Goal: Task Accomplishment & Management: Manage account settings

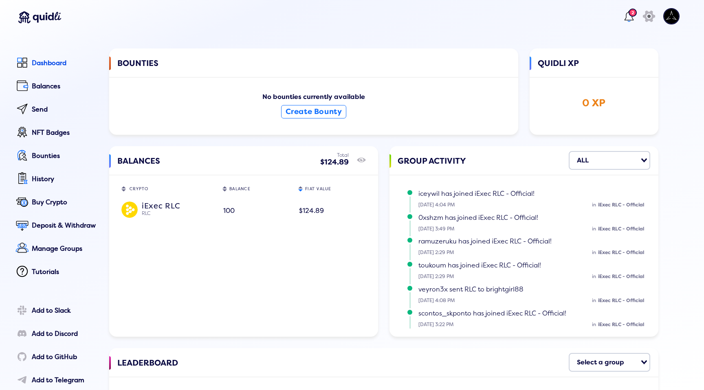
click at [129, 206] on img at bounding box center [129, 210] width 16 height 16
click at [165, 206] on div "iExec RLC" at bounding box center [178, 205] width 72 height 7
click at [151, 208] on div "iExec RLC" at bounding box center [178, 205] width 72 height 7
click at [43, 83] on div "Balances" at bounding box center [65, 86] width 66 height 7
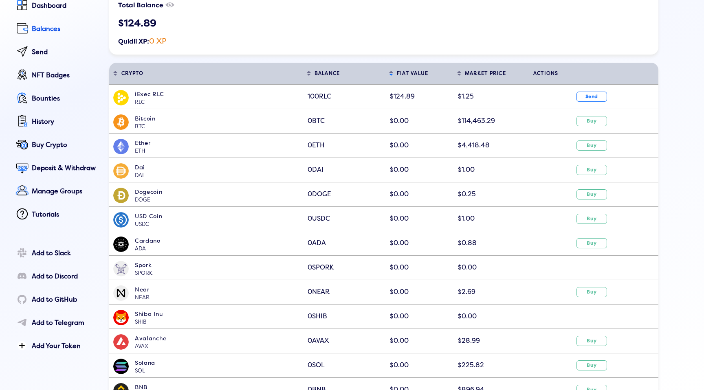
scroll to position [59, 0]
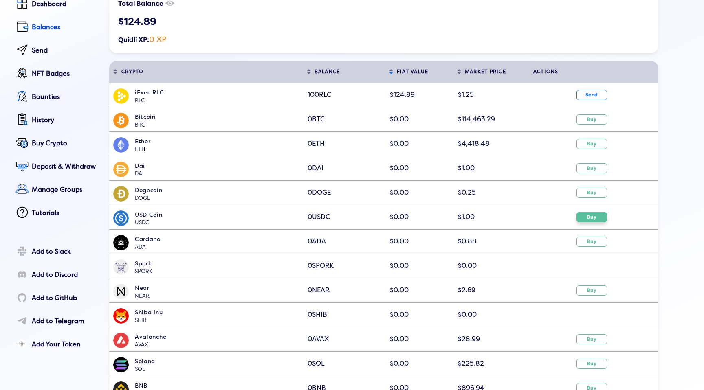
click at [595, 217] on button "Buy" at bounding box center [591, 217] width 31 height 10
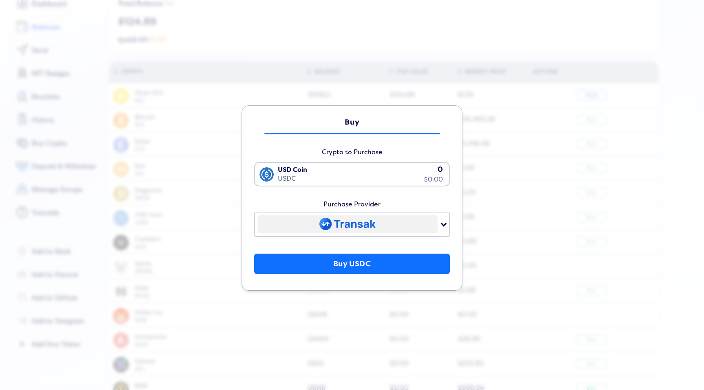
scroll to position [0, 0]
click at [424, 225] on div "Search for option" at bounding box center [347, 224] width 180 height 18
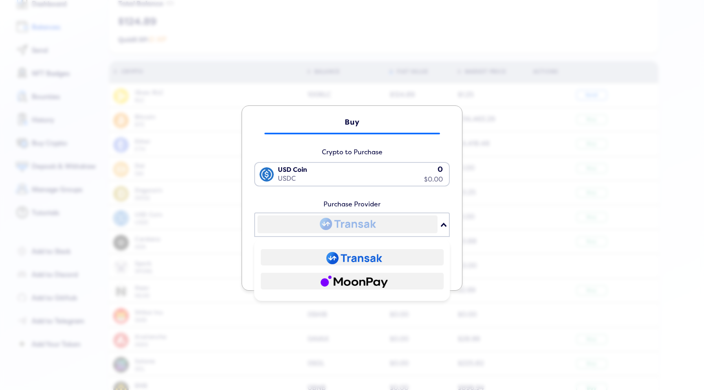
click at [413, 228] on input "Search for option" at bounding box center [347, 225] width 178 height 16
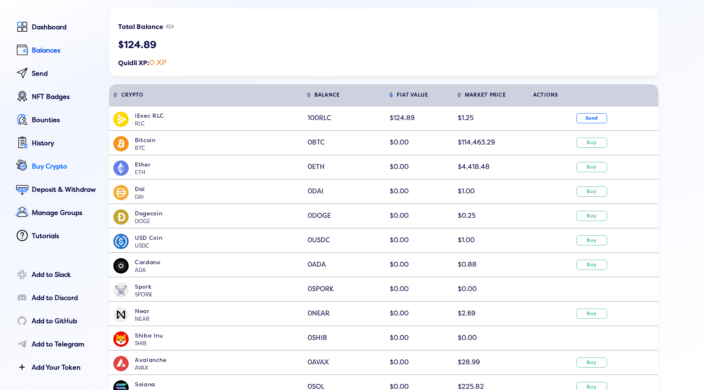
scroll to position [35, 0]
click at [68, 198] on link "Deposit & Withdraw" at bounding box center [55, 191] width 84 height 18
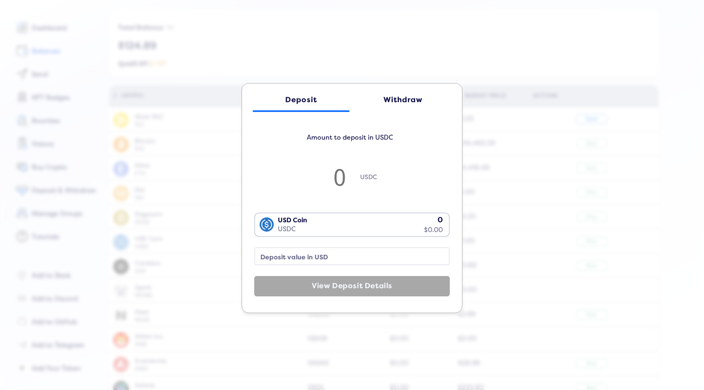
click at [395, 96] on div "Withdraw" at bounding box center [402, 100] width 81 height 9
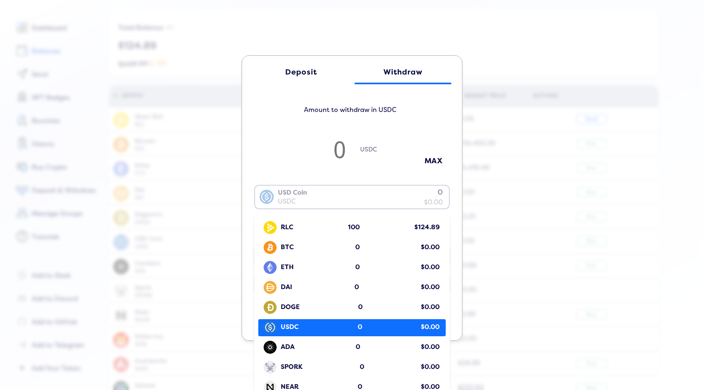
click at [382, 201] on div "USD Coin USDC 0 $0.00" at bounding box center [350, 196] width 190 height 21
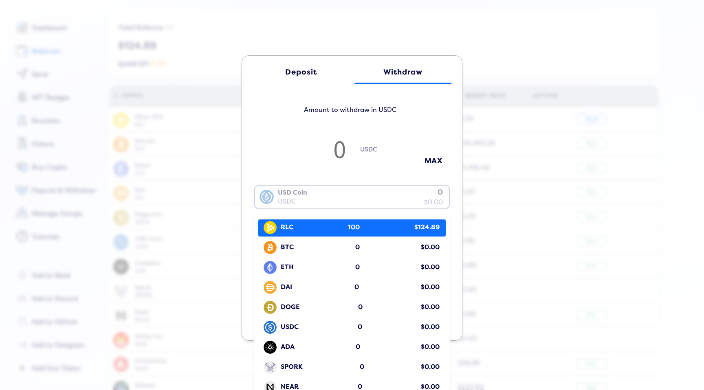
click at [338, 230] on div "RLC 100 $124.89" at bounding box center [353, 227] width 183 height 15
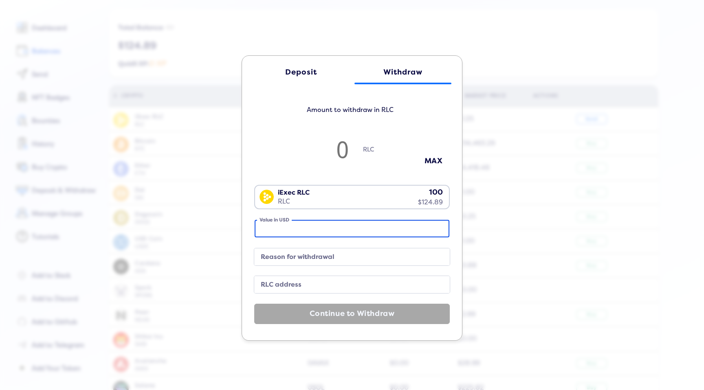
click at [349, 228] on input "Value in USD" at bounding box center [352, 229] width 195 height 18
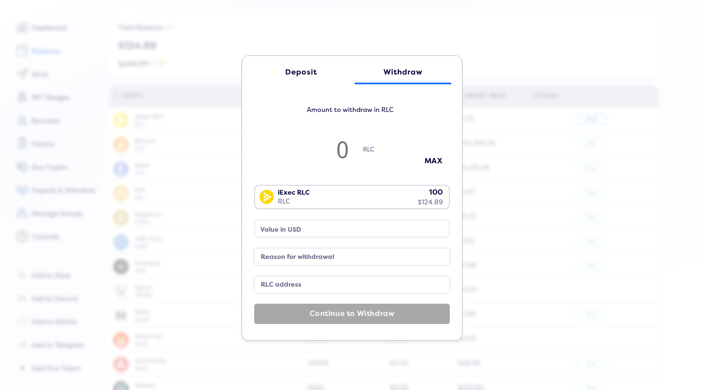
click at [523, 93] on div "Deposit Withdraw Amount to withdraw in RLC RLC MAX iExec RLC RLC 100 $124.89 Lo…" at bounding box center [352, 195] width 704 height 390
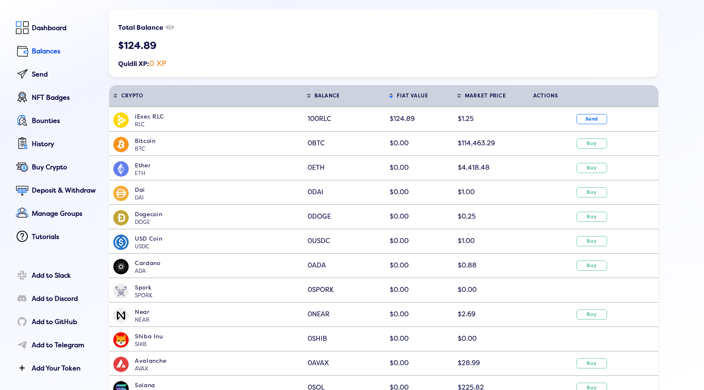
scroll to position [0, 0]
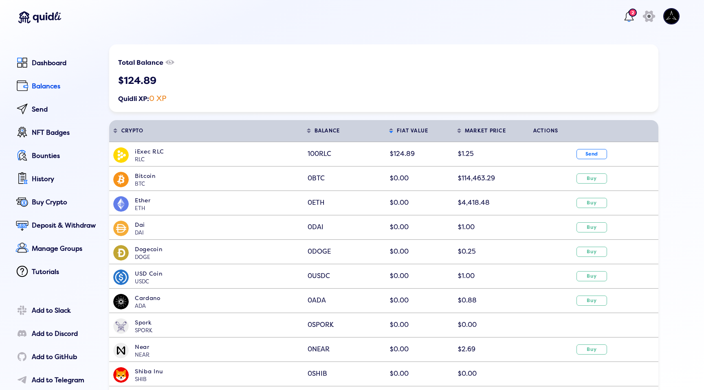
click at [162, 154] on div "iExec RLC" at bounding box center [219, 151] width 168 height 9
click at [260, 153] on div "iExec RLC" at bounding box center [219, 151] width 168 height 9
click at [415, 151] on td "$124.89" at bounding box center [419, 154] width 68 height 24
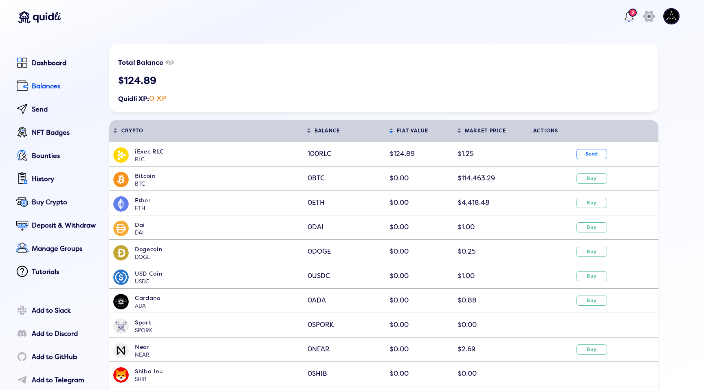
click at [415, 151] on td "$124.89" at bounding box center [419, 154] width 68 height 24
drag, startPoint x: 493, startPoint y: 158, endPoint x: 301, endPoint y: 151, distance: 191.9
click at [301, 151] on tr "iExec RLC RLC 100 RLC $124.89 $1.25 Send" at bounding box center [383, 154] width 549 height 24
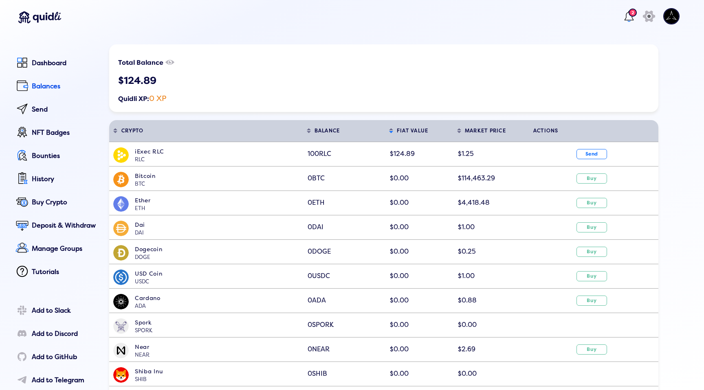
click at [310, 153] on span "100 RLC" at bounding box center [319, 154] width 24 height 8
click at [663, 15] on img at bounding box center [671, 16] width 16 height 16
click at [50, 109] on div "Send" at bounding box center [65, 109] width 66 height 7
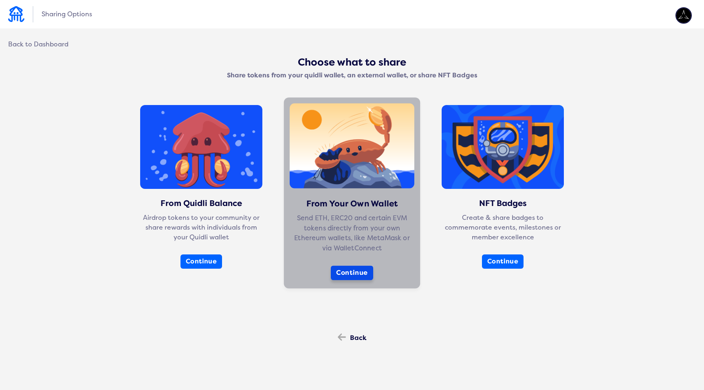
click at [344, 272] on button "Continue" at bounding box center [352, 273] width 42 height 15
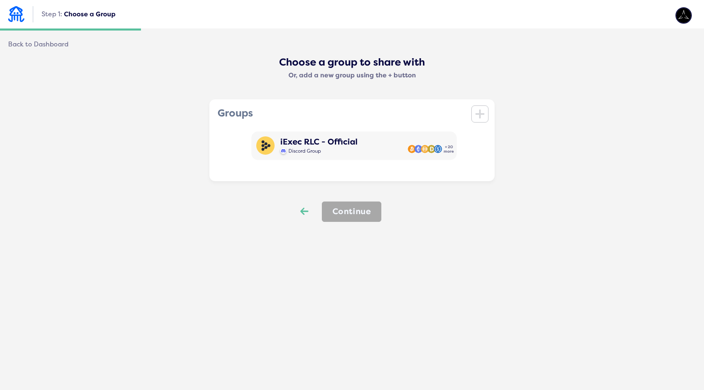
click at [305, 207] on icon "Back" at bounding box center [304, 211] width 8 height 11
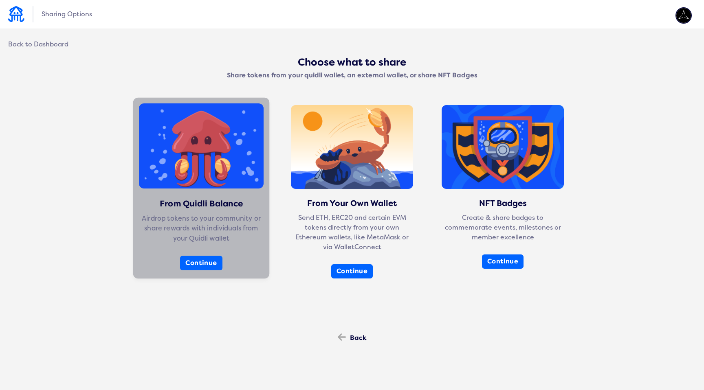
click at [189, 213] on div "From Quidli Balance Airdrop tokens to your community or share rewards with indi…" at bounding box center [201, 188] width 136 height 181
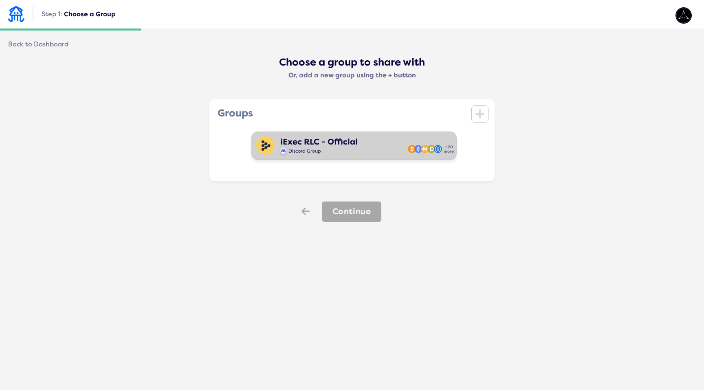
click at [328, 145] on div "iExec RLC - Official" at bounding box center [318, 141] width 77 height 9
click at [349, 217] on button "Continue" at bounding box center [352, 212] width 60 height 20
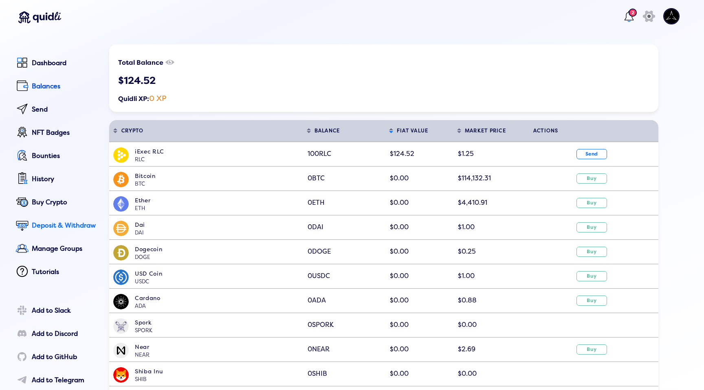
click at [61, 218] on link "Deposit & Withdraw" at bounding box center [55, 226] width 84 height 18
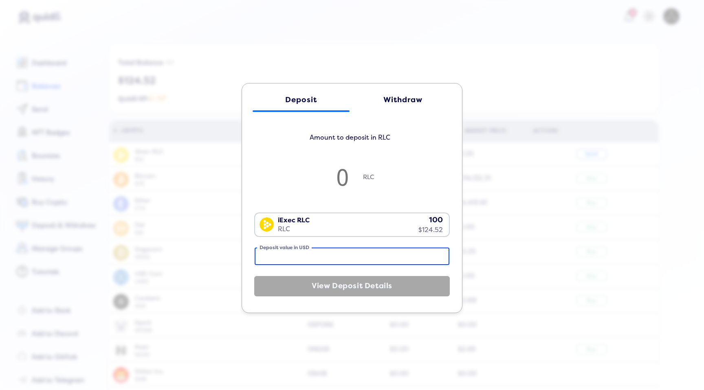
click at [305, 257] on input "Deposit value in USD" at bounding box center [352, 257] width 195 height 18
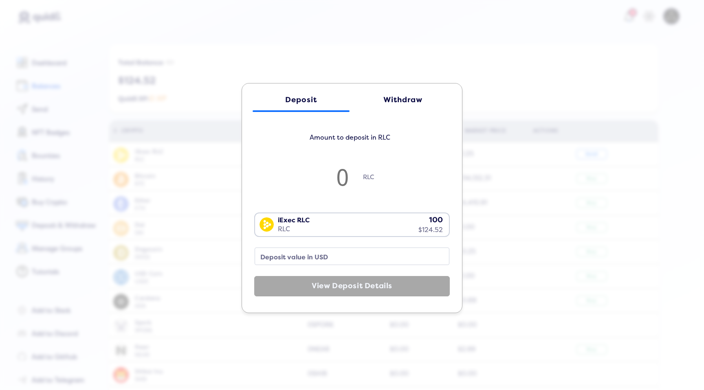
click at [406, 100] on div "Withdraw" at bounding box center [402, 100] width 81 height 9
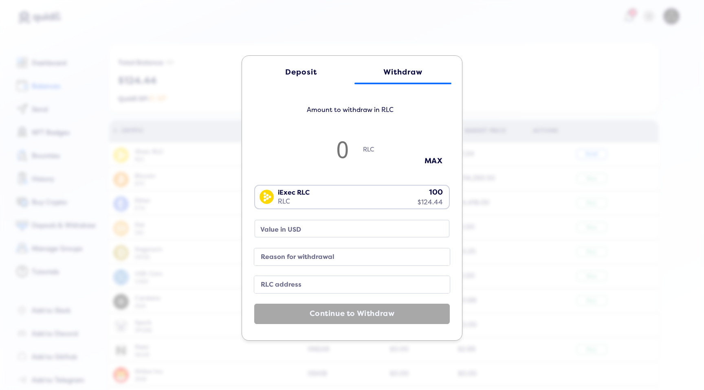
click at [429, 169] on div "RLC" at bounding box center [351, 154] width 195 height 37
click at [429, 161] on button "MAX" at bounding box center [433, 160] width 41 height 13
type input "99.9"
type input "124.76"
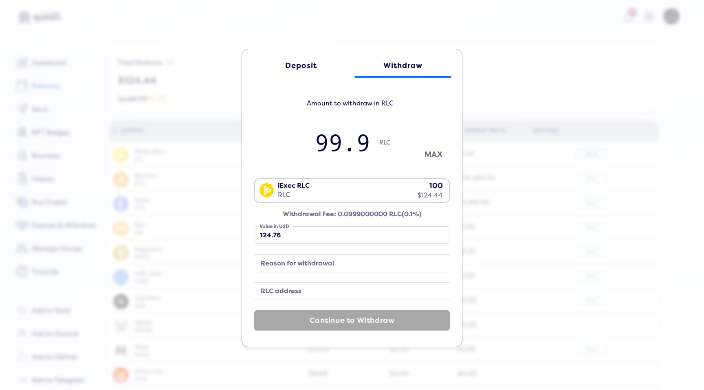
click at [427, 152] on button "MAX" at bounding box center [433, 154] width 41 height 13
click at [334, 265] on label "Reason for withdrawal" at bounding box center [345, 263] width 176 height 11
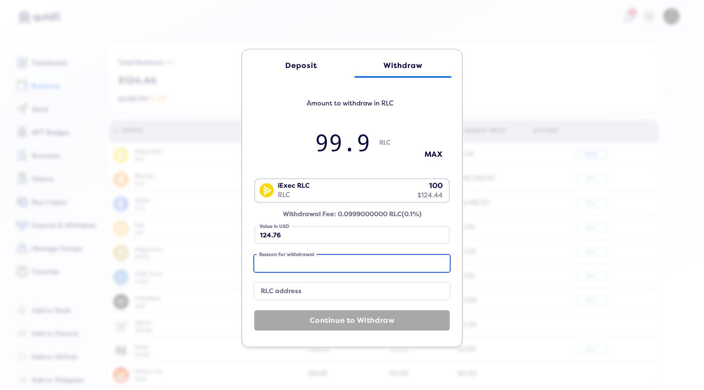
click at [334, 265] on input "Reason for withdrawal" at bounding box center [351, 263] width 195 height 17
click at [353, 259] on input "Reason for withdrawal" at bounding box center [351, 263] width 195 height 17
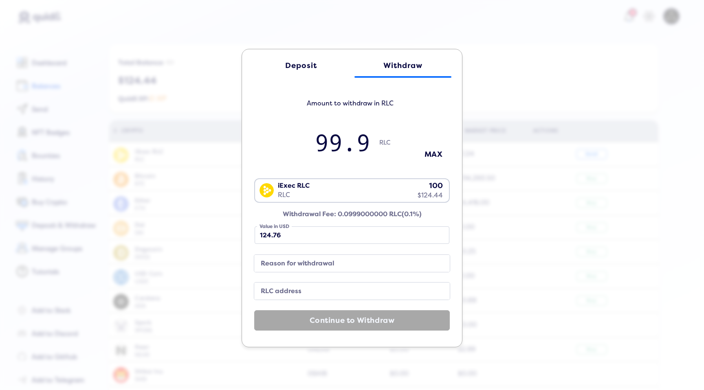
click at [285, 294] on label "RLC address" at bounding box center [345, 291] width 176 height 11
click at [285, 294] on input "RLC address" at bounding box center [351, 291] width 195 height 17
